Goal: Information Seeking & Learning: Learn about a topic

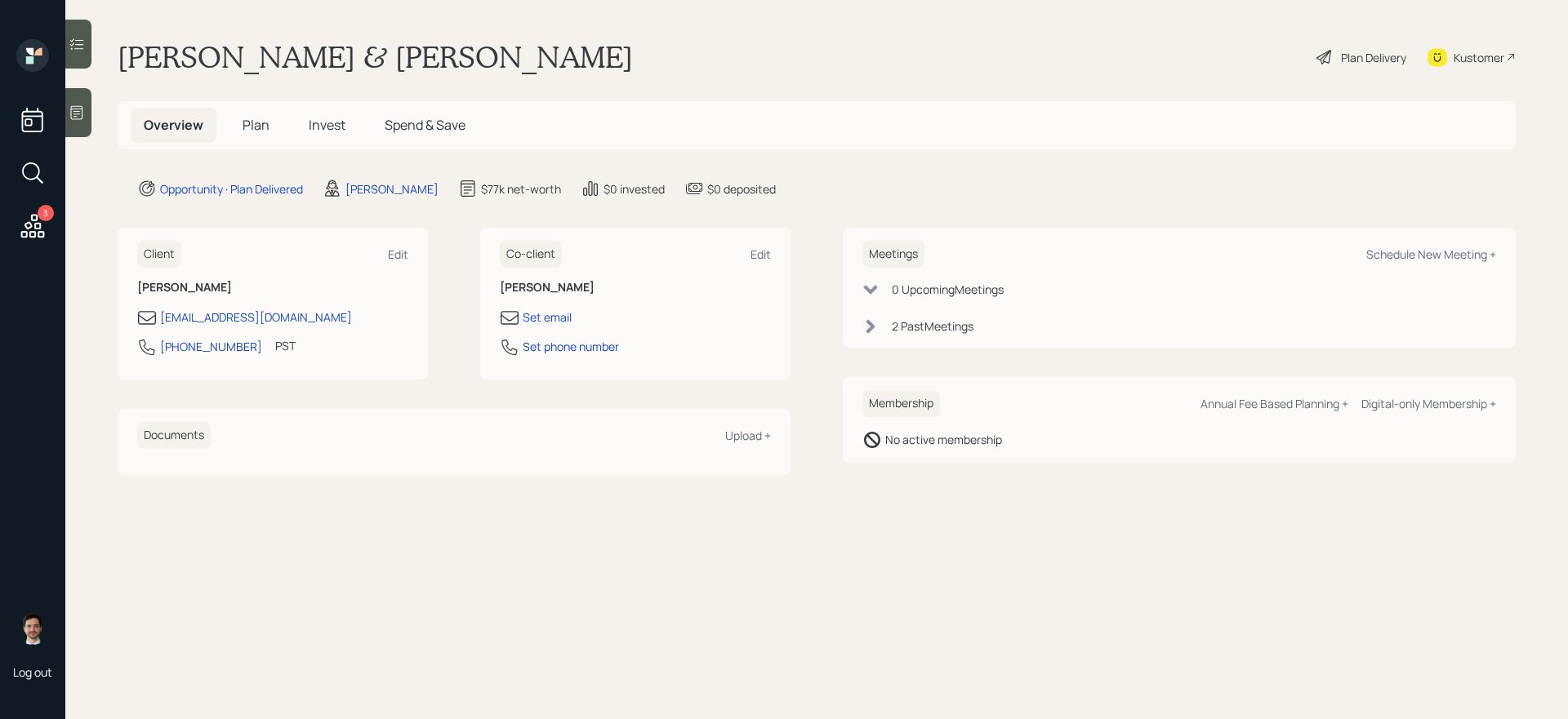
click at [254, 126] on span "Plan" at bounding box center [256, 125] width 27 height 18
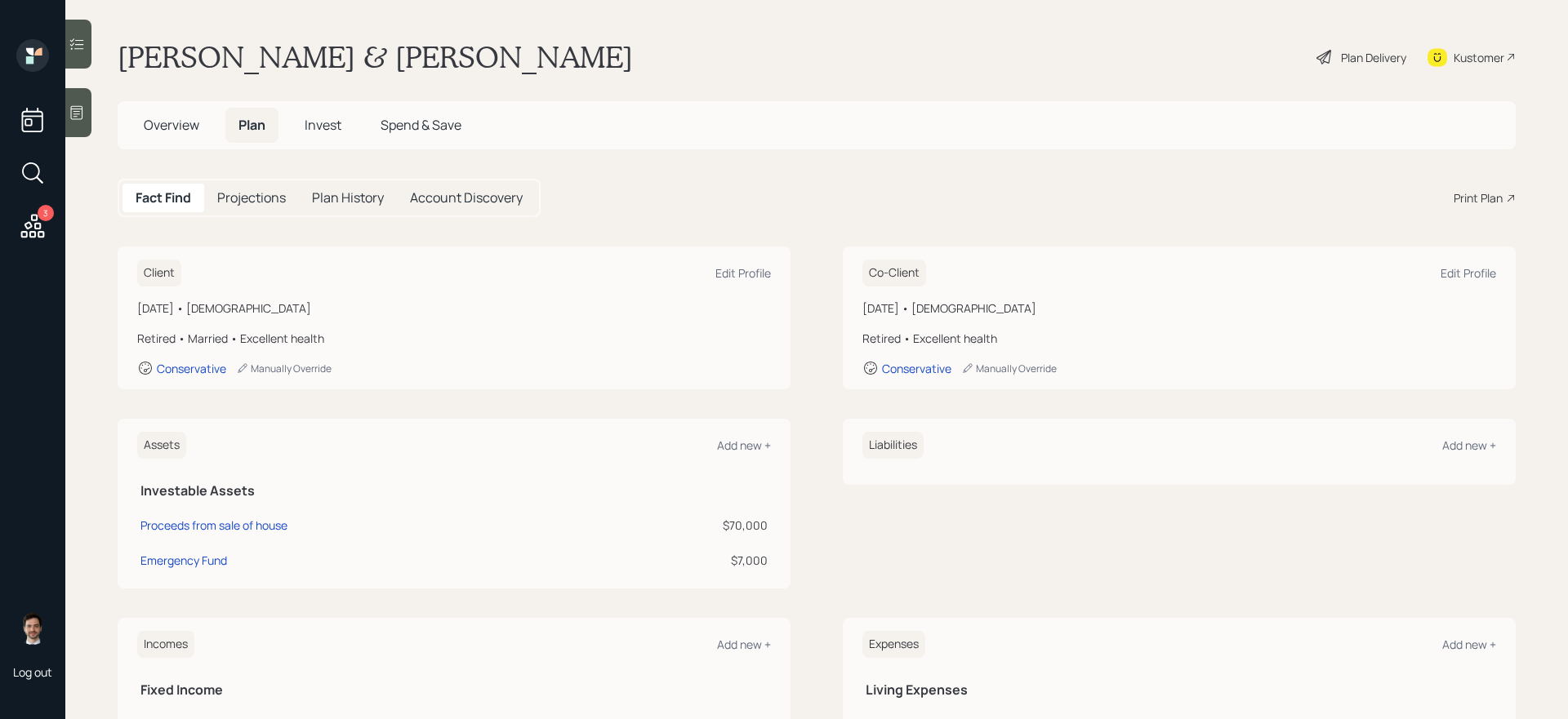
click at [1200, 48] on div "Plan Delivery" at bounding box center [1362, 57] width 93 height 36
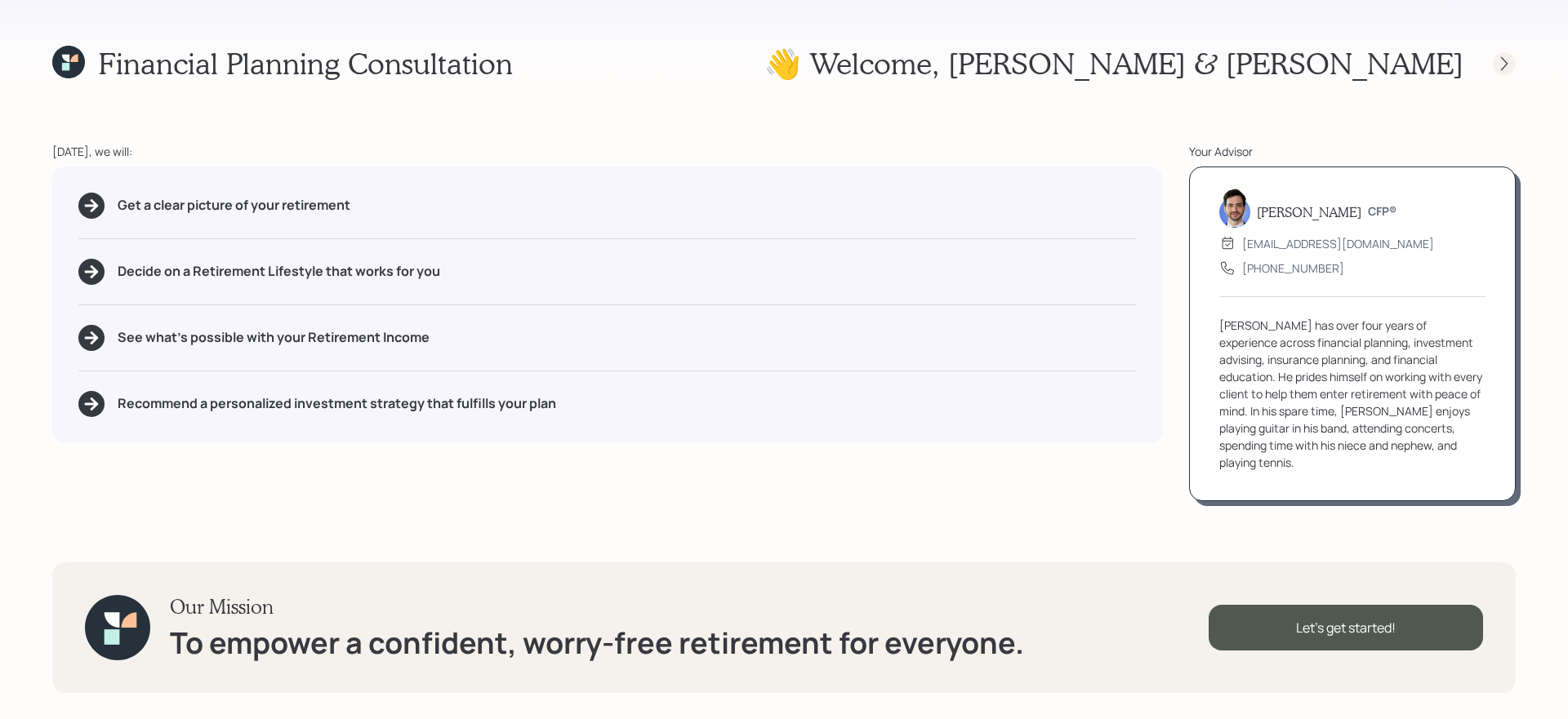
click at [1200, 67] on icon at bounding box center [1503, 63] width 16 height 16
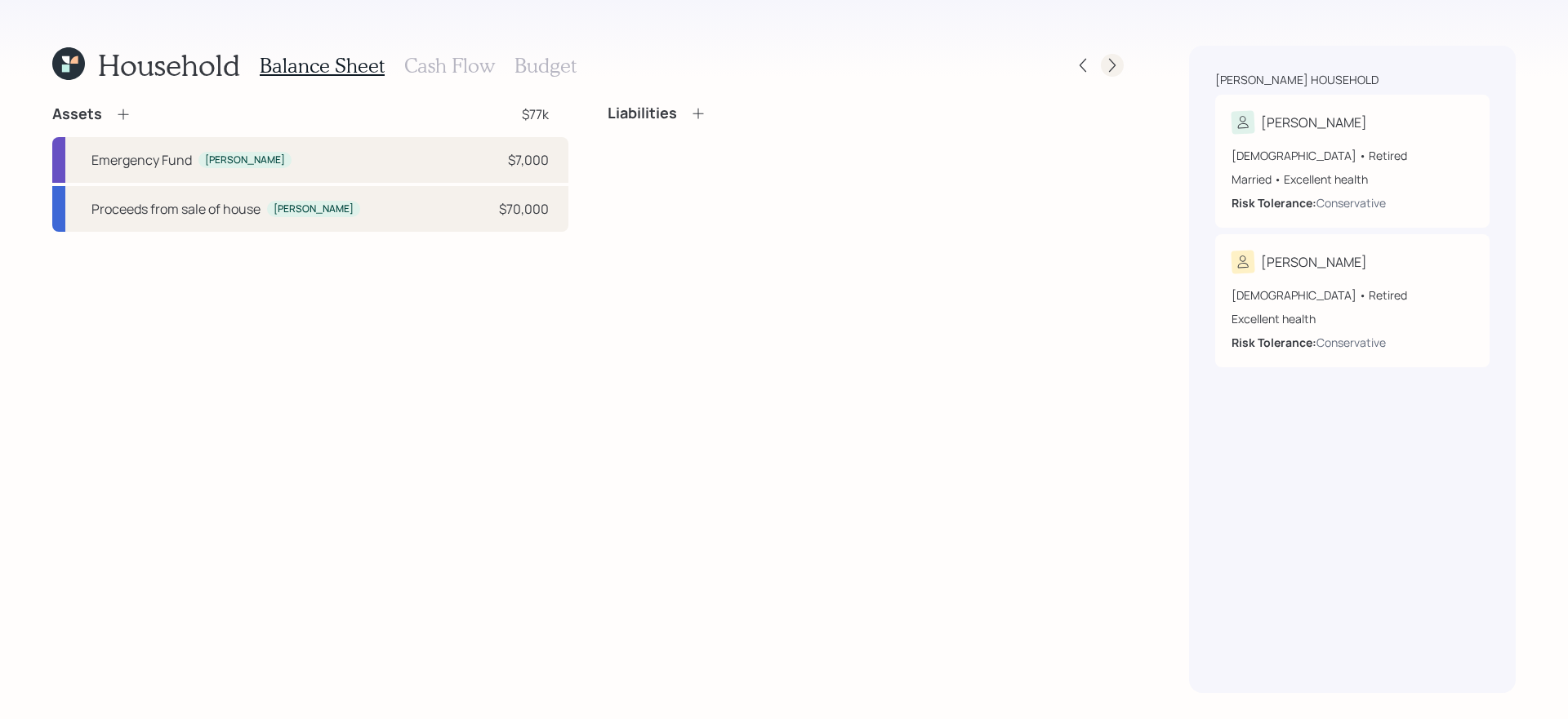
click at [1107, 67] on icon at bounding box center [1111, 65] width 16 height 16
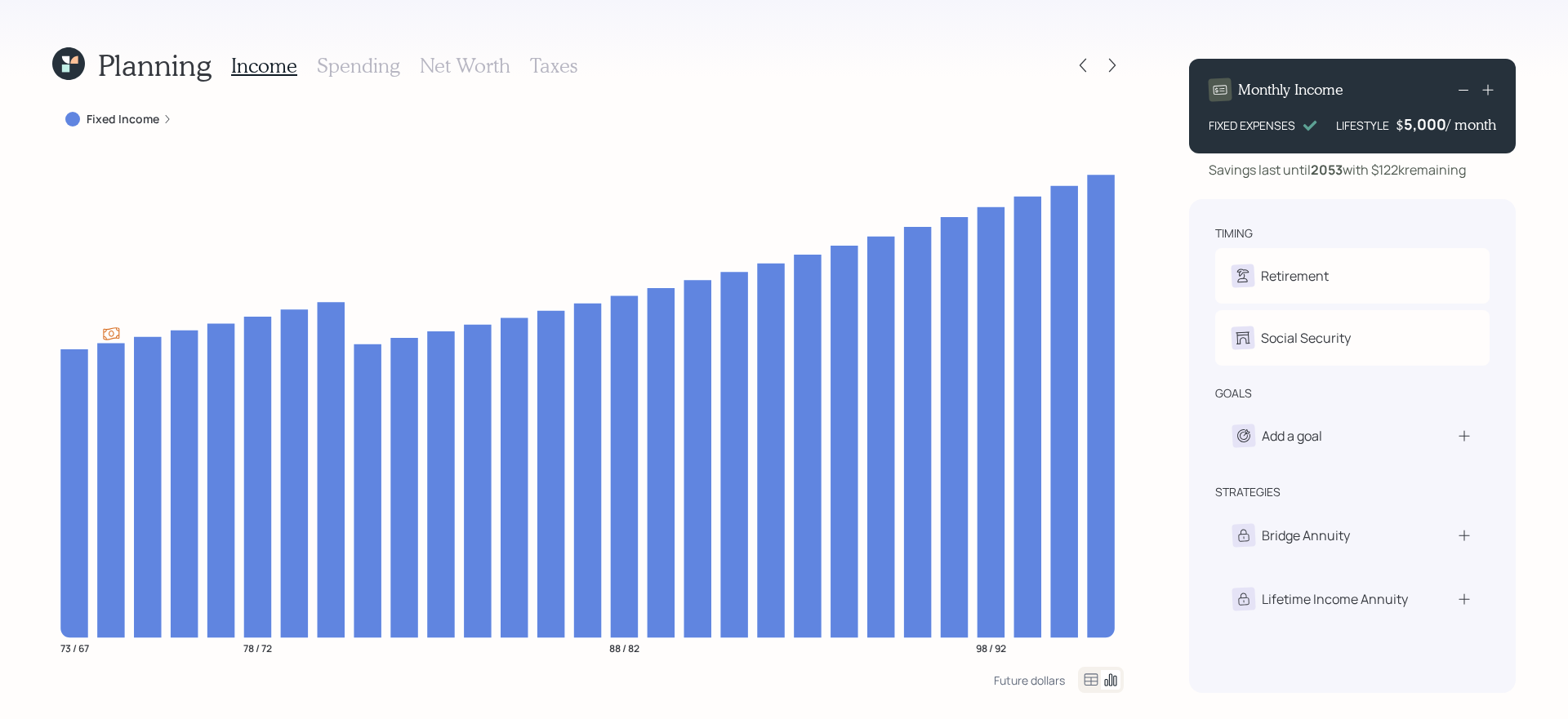
click at [1107, 67] on icon at bounding box center [1111, 65] width 16 height 16
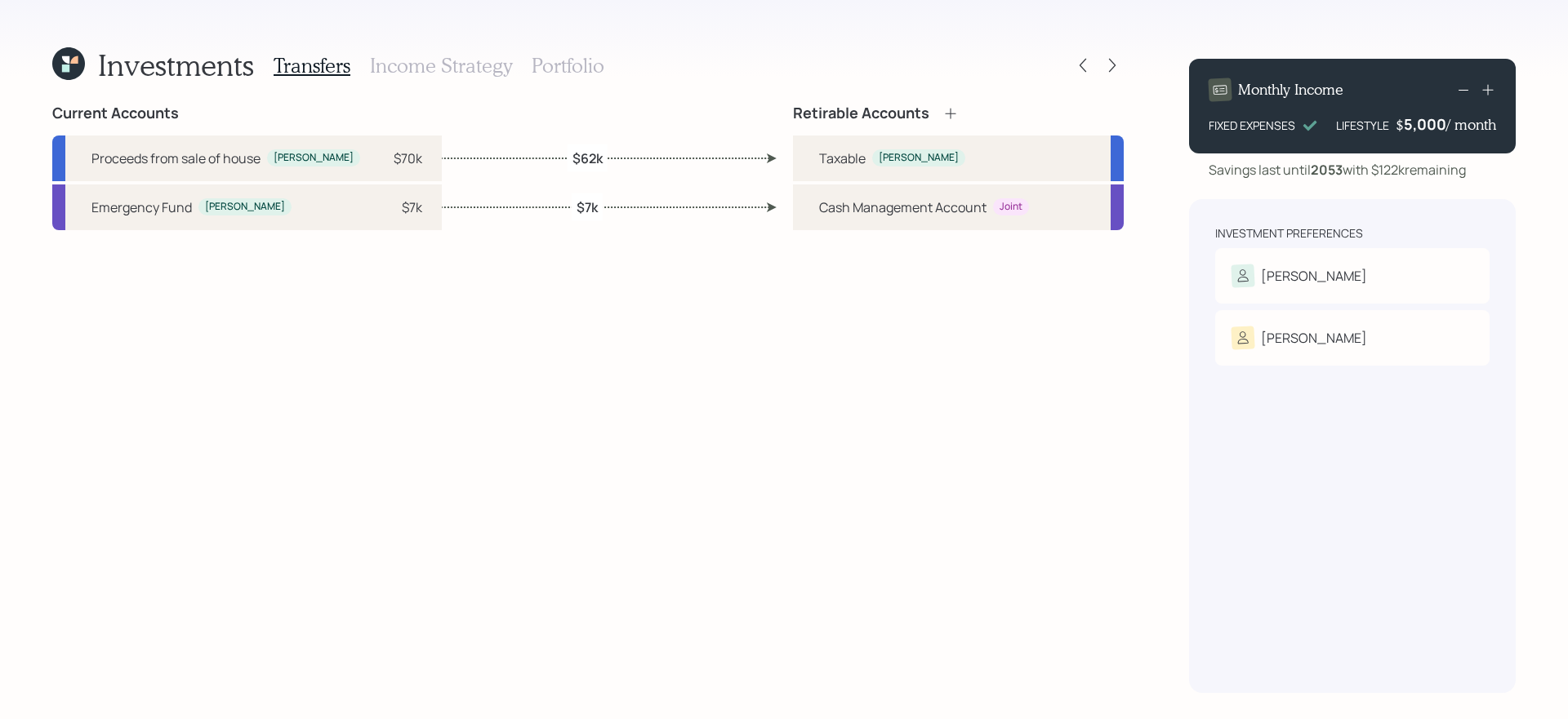
click at [1107, 67] on icon at bounding box center [1111, 65] width 16 height 16
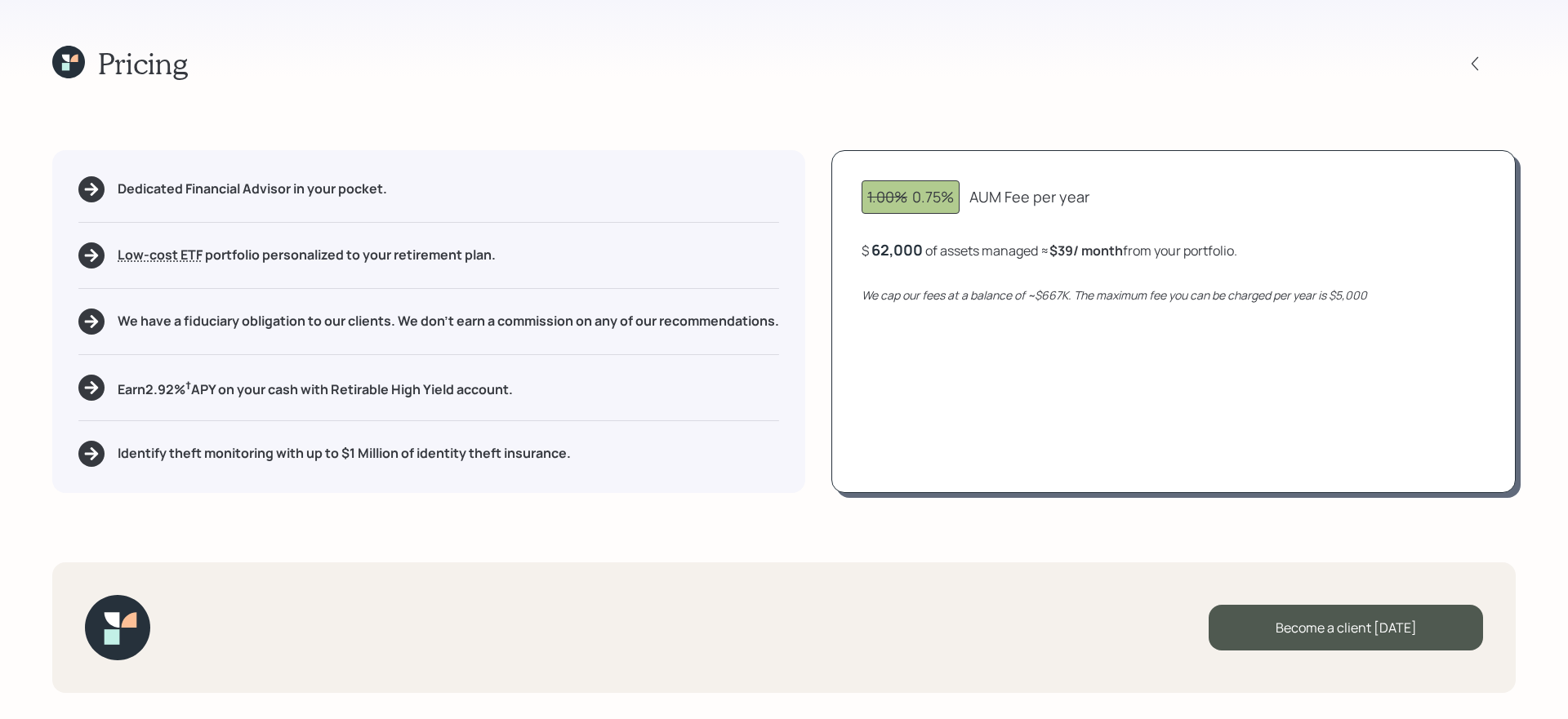
click at [76, 70] on icon at bounding box center [69, 62] width 32 height 32
